Goal: Use online tool/utility: Use online tool/utility

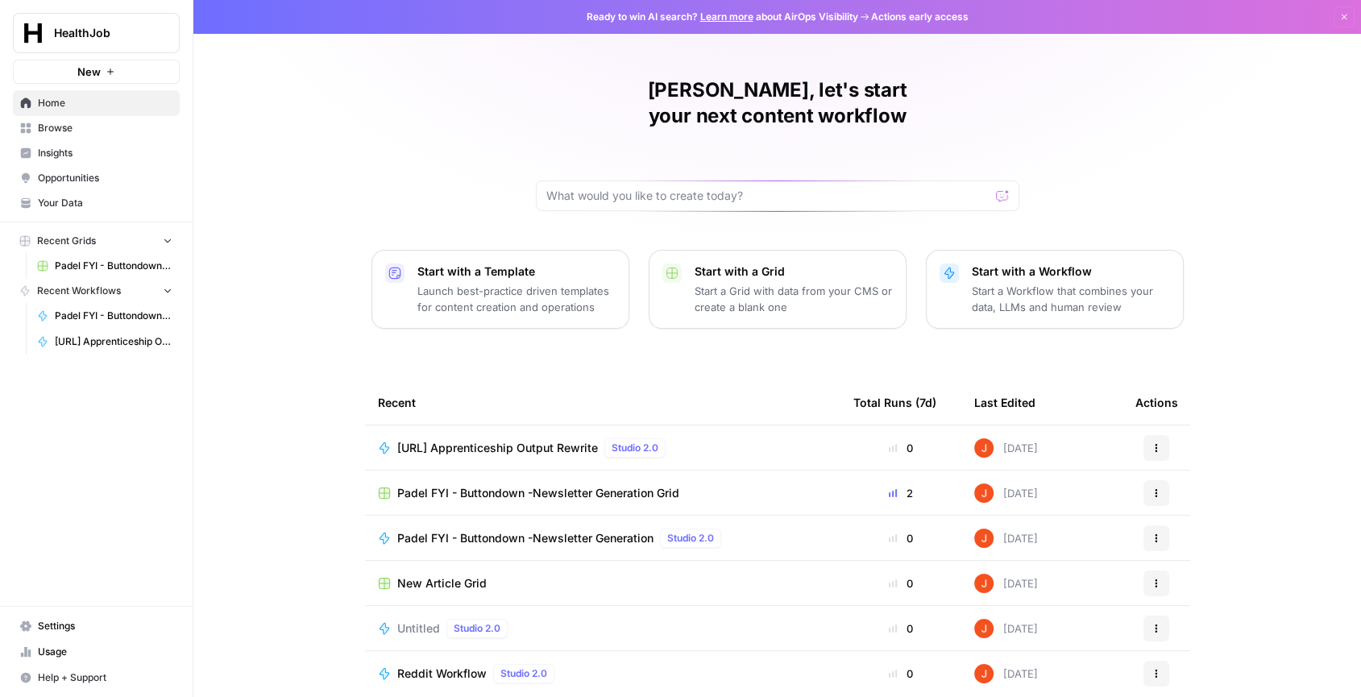
click at [628, 485] on span "Padel FYI - Buttondown -Newsletter Generation Grid" at bounding box center [538, 493] width 282 height 16
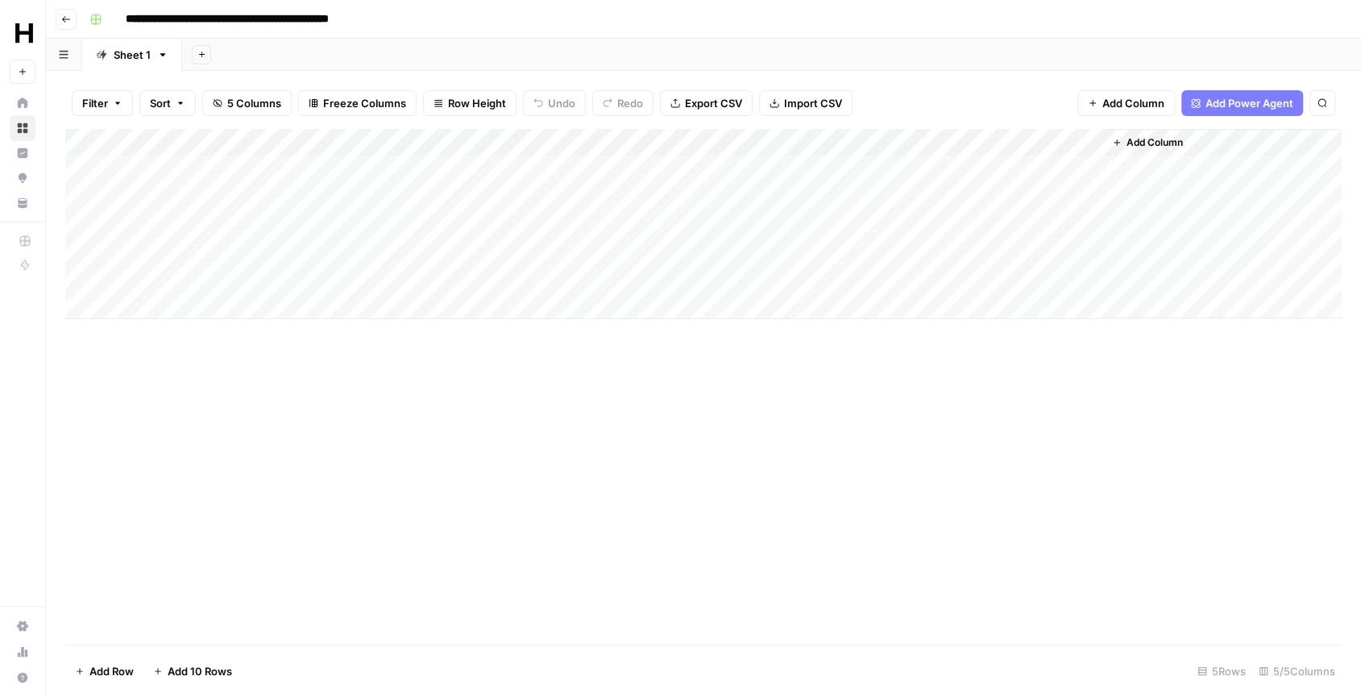
click at [226, 218] on div "Add Column" at bounding box center [703, 224] width 1276 height 190
click at [240, 251] on input "date" at bounding box center [191, 249] width 129 height 27
type input "**********"
click at [371, 370] on div "Add Column" at bounding box center [703, 387] width 1276 height 516
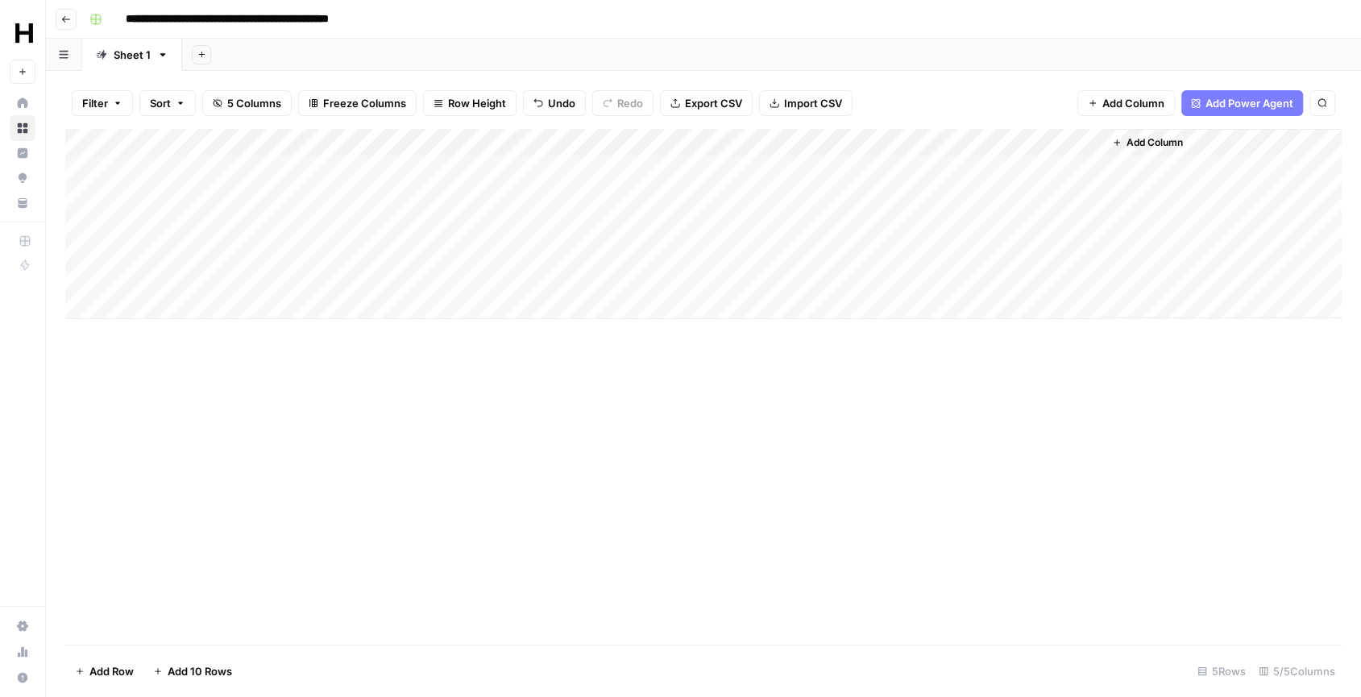
click at [372, 222] on div "Add Column" at bounding box center [703, 224] width 1276 height 190
